Goal: Check status: Check status

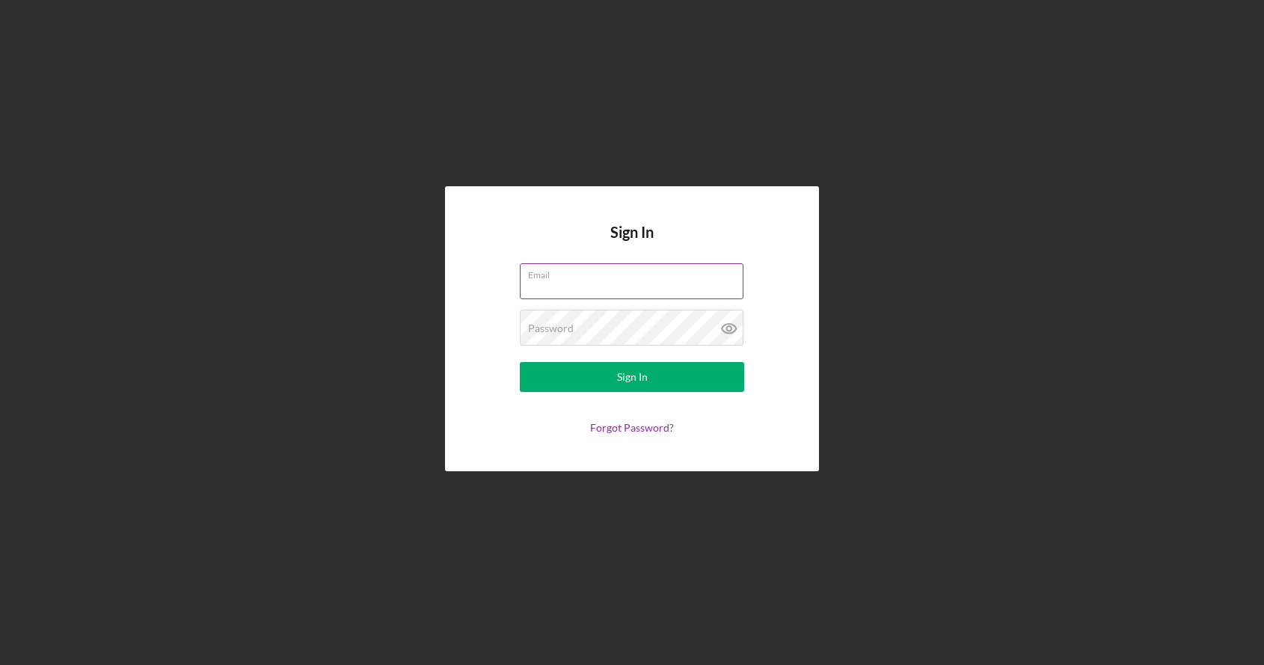
type input "[EMAIL_ADDRESS][DOMAIN_NAME]"
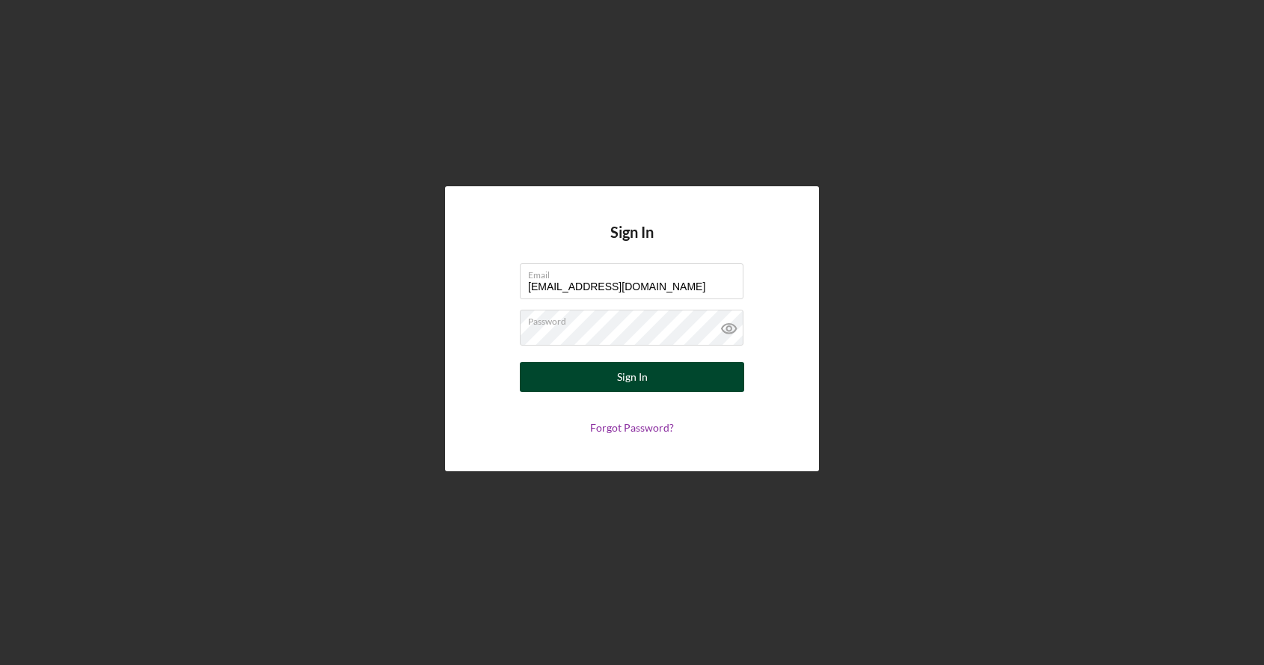
click at [629, 385] on div "Sign In" at bounding box center [632, 377] width 31 height 30
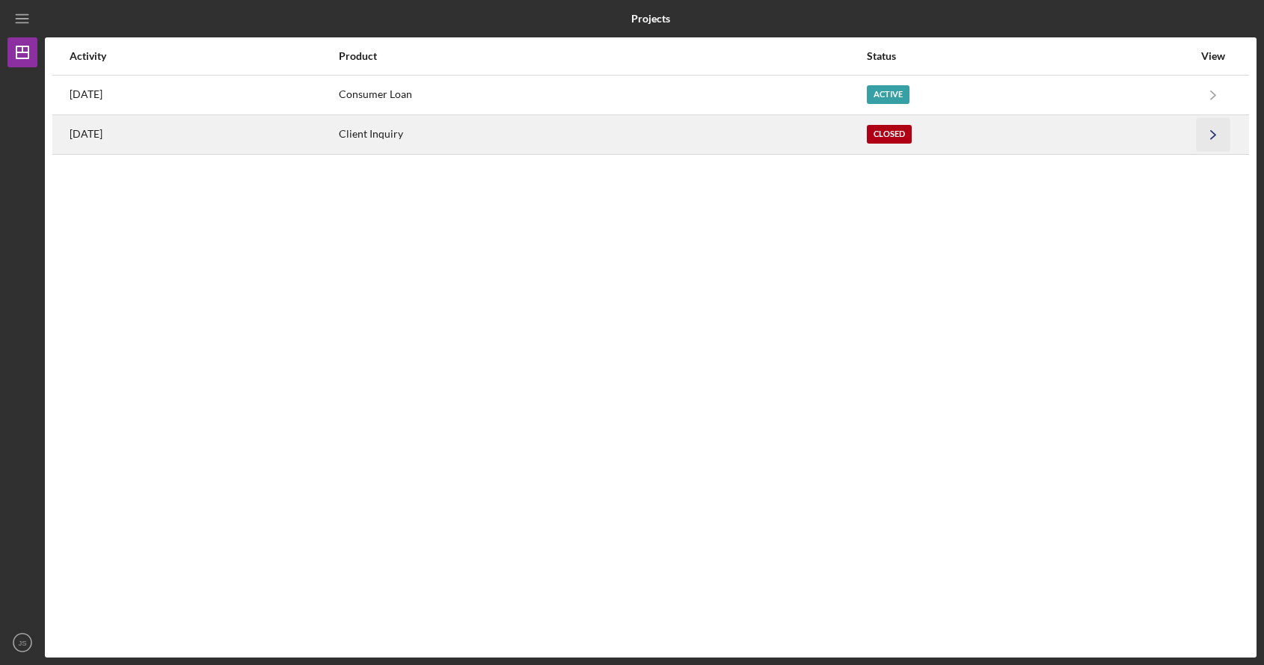
click at [1202, 134] on icon "Icon/Navigate" at bounding box center [1214, 134] width 34 height 34
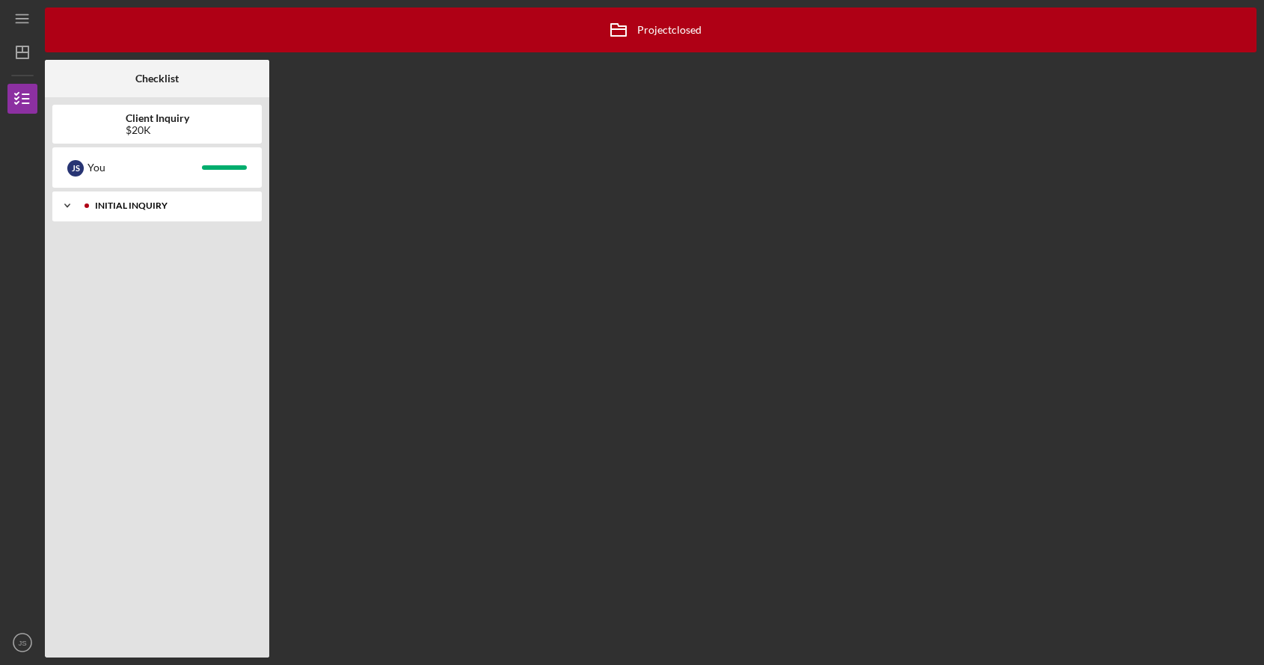
click at [105, 203] on div "Initial Inquiry" at bounding box center [169, 205] width 148 height 9
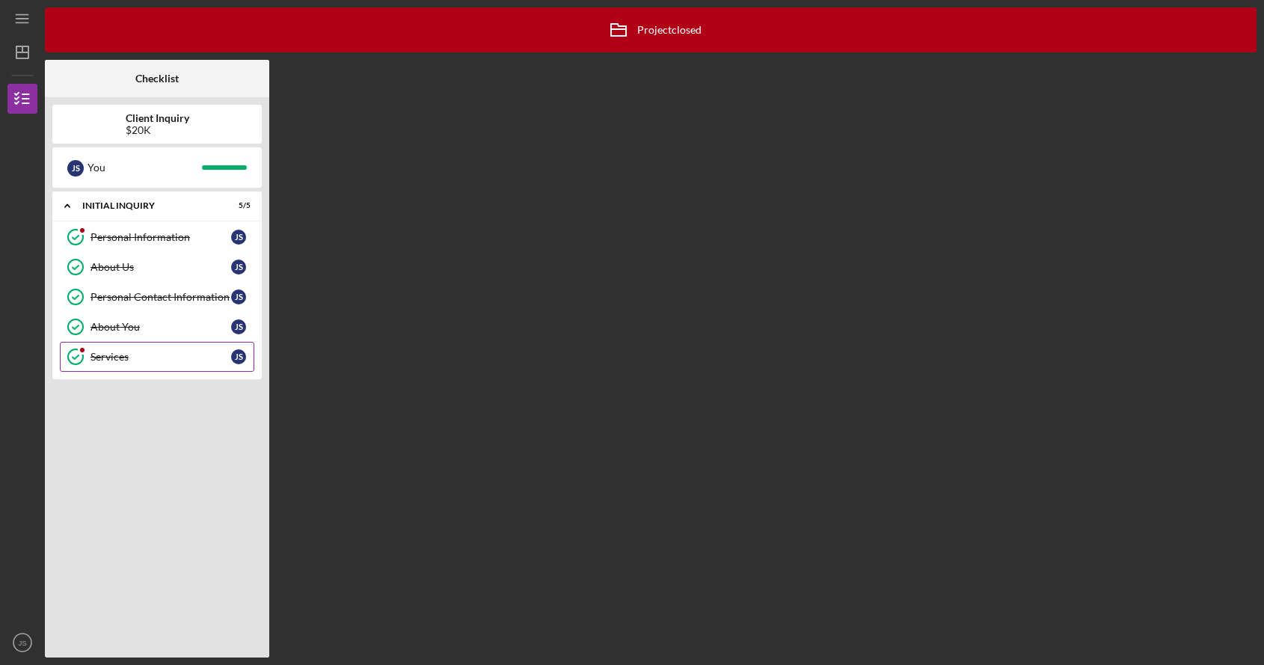
click at [125, 356] on div "Services" at bounding box center [160, 357] width 141 height 12
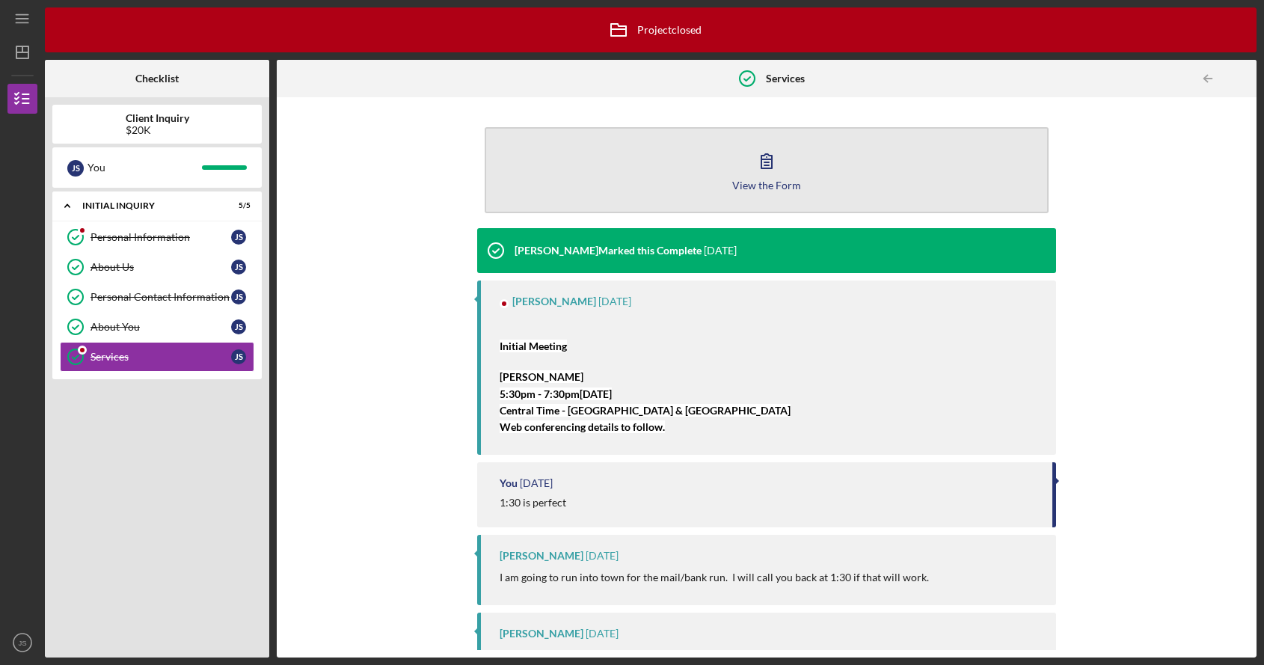
click at [773, 160] on icon "button" at bounding box center [766, 160] width 37 height 37
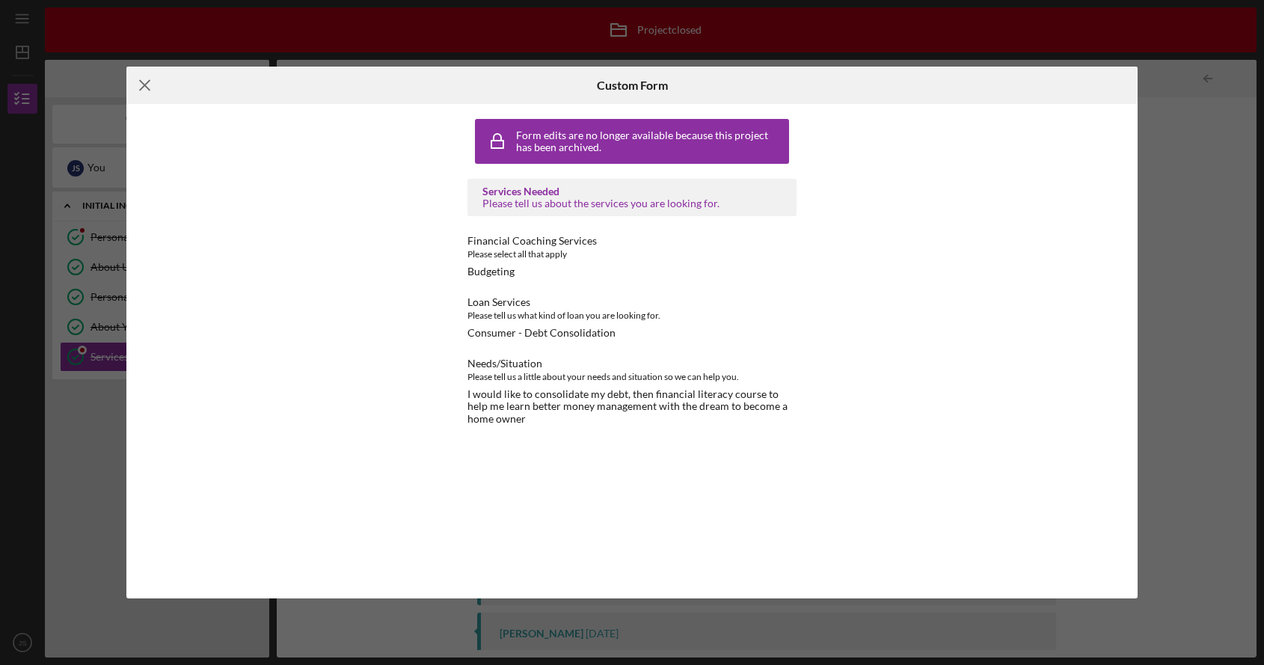
click at [143, 86] on line at bounding box center [145, 86] width 10 height 10
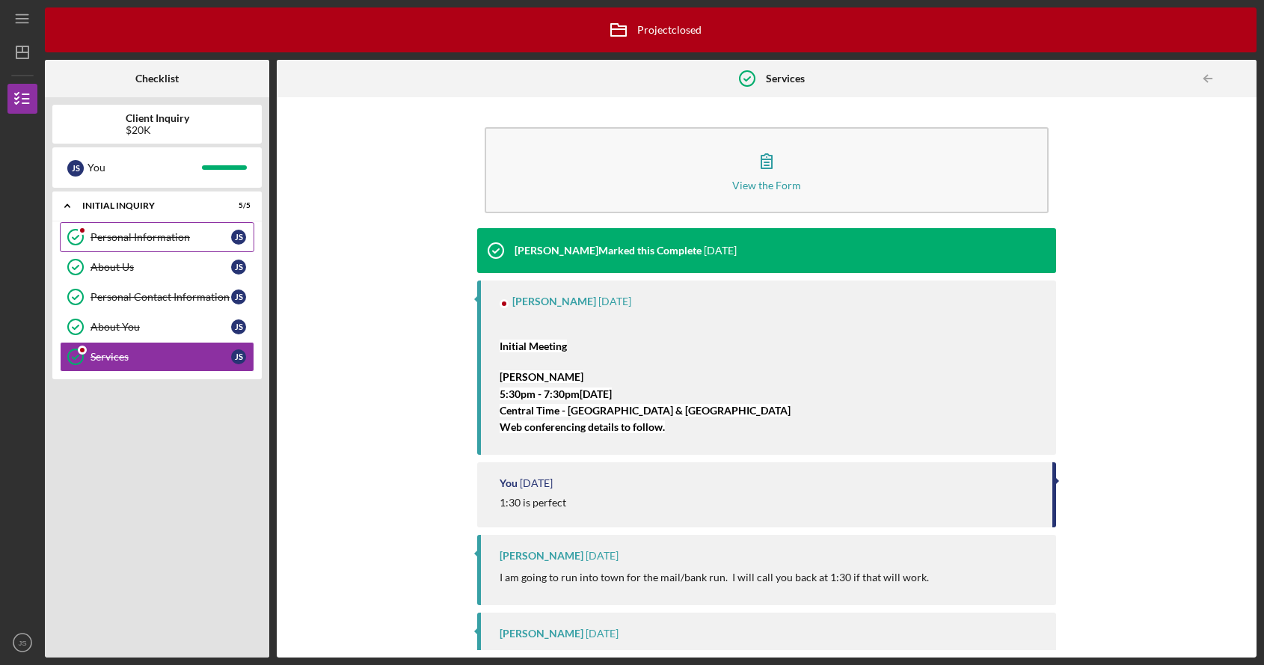
click at [159, 237] on div "Personal Information" at bounding box center [160, 237] width 141 height 12
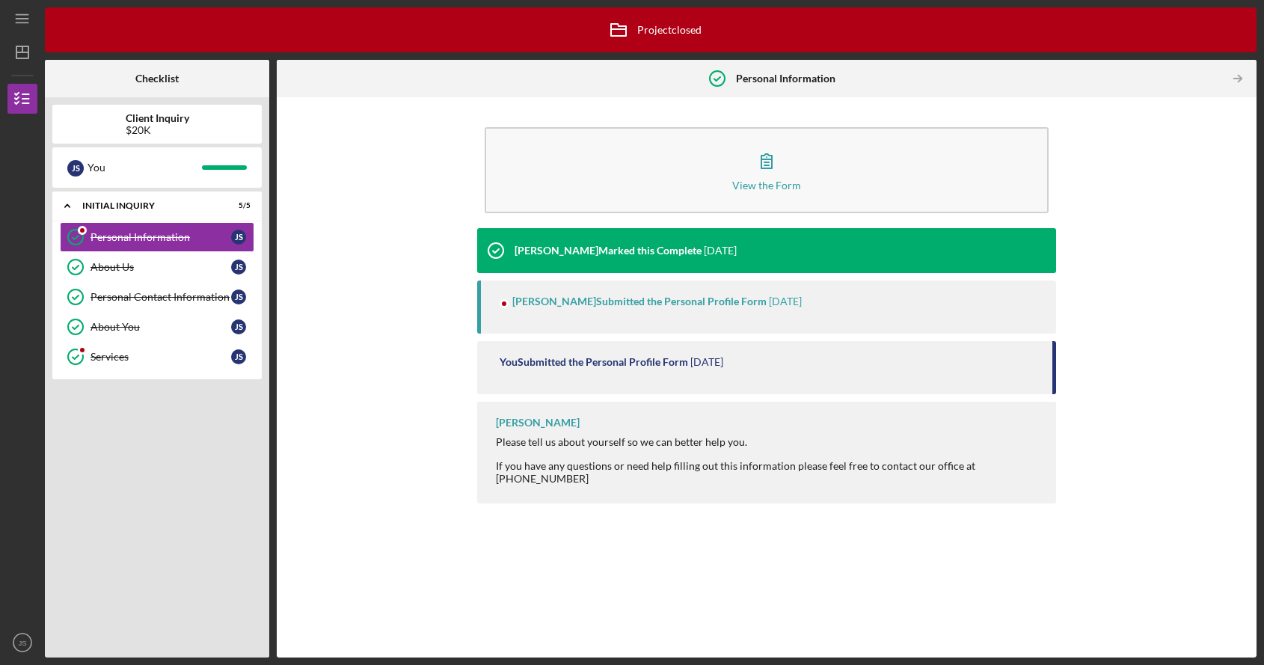
click at [578, 303] on div "[PERSON_NAME] Submitted the Personal Profile Form" at bounding box center [639, 301] width 254 height 12
click at [1235, 81] on icon "Icon/Table Pagination Arrow" at bounding box center [1238, 79] width 34 height 34
